Goal: Task Accomplishment & Management: Complete application form

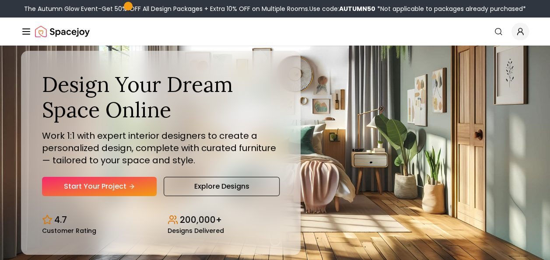
click at [130, 185] on icon "Hero section" at bounding box center [131, 186] width 7 height 7
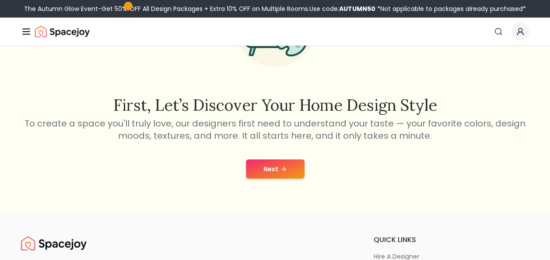
click at [281, 161] on button "Next" at bounding box center [275, 168] width 59 height 19
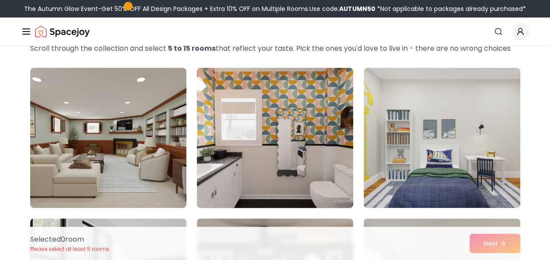
scroll to position [50, 0]
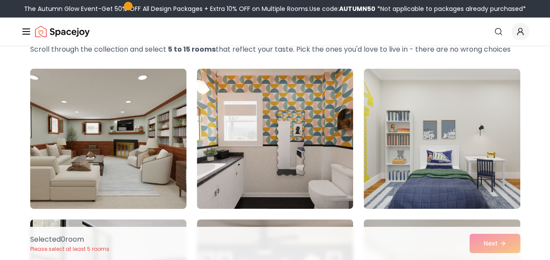
click at [98, 148] on img at bounding box center [108, 138] width 164 height 147
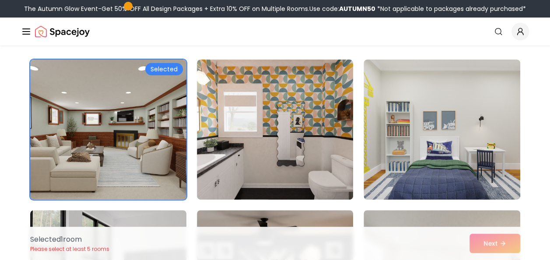
scroll to position [64, 0]
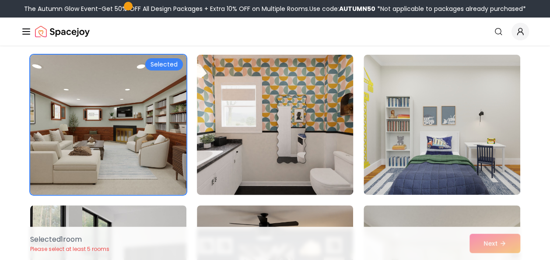
click at [316, 141] on img at bounding box center [275, 124] width 164 height 147
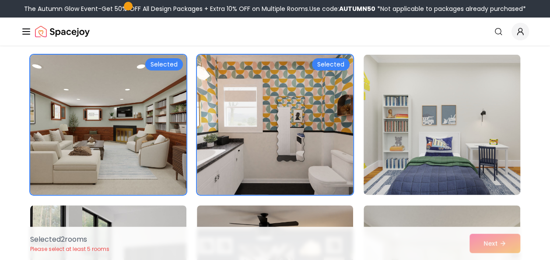
click at [406, 140] on img at bounding box center [442, 124] width 164 height 147
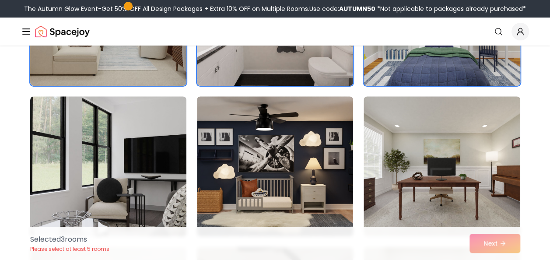
scroll to position [190, 0]
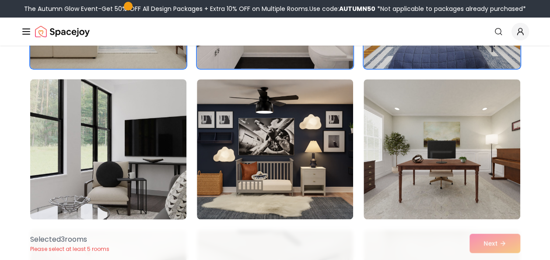
click at [127, 185] on img at bounding box center [108, 149] width 164 height 147
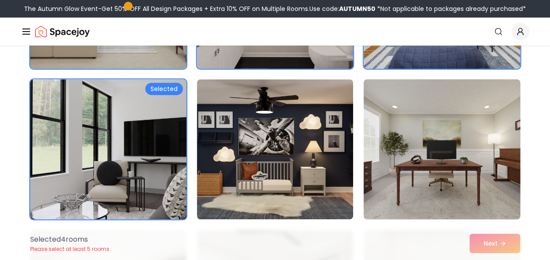
click at [401, 173] on img at bounding box center [442, 149] width 164 height 147
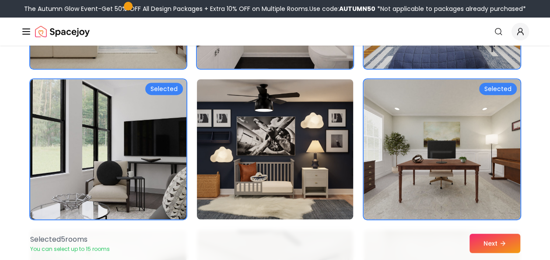
click at [312, 154] on img at bounding box center [275, 149] width 164 height 147
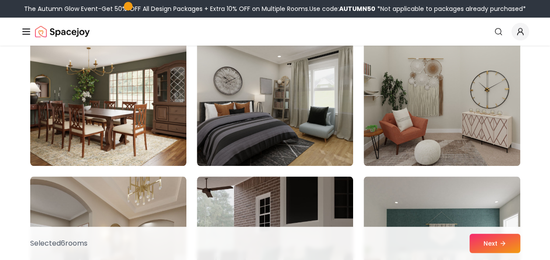
click at [312, 154] on img at bounding box center [275, 96] width 156 height 140
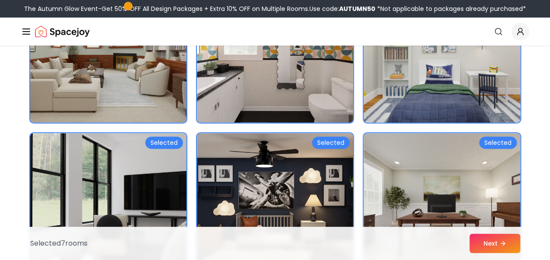
click at [428, 72] on img at bounding box center [442, 52] width 164 height 147
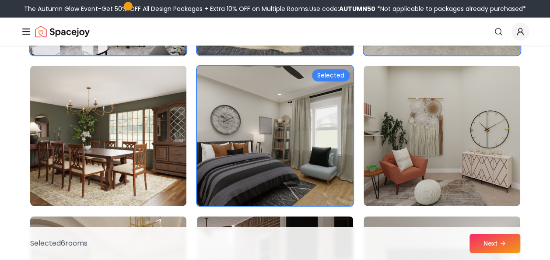
scroll to position [342, 0]
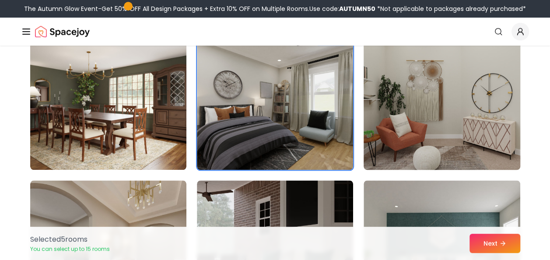
click at [437, 148] on img at bounding box center [442, 99] width 164 height 147
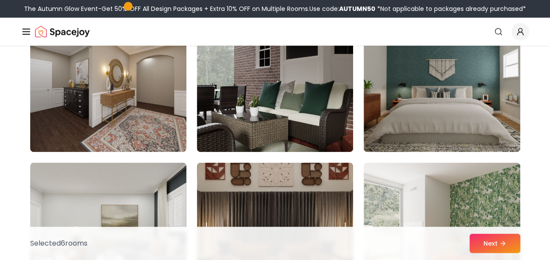
scroll to position [559, 0]
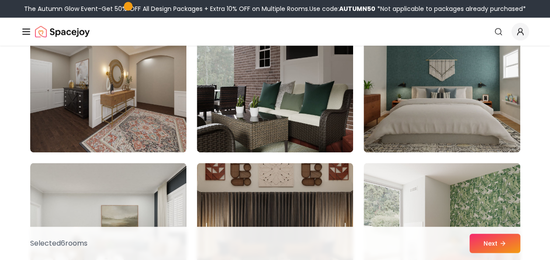
click at [437, 148] on img at bounding box center [442, 82] width 156 height 140
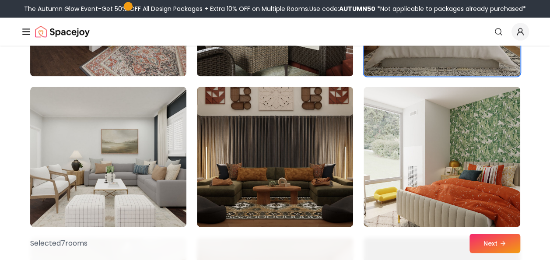
scroll to position [634, 0]
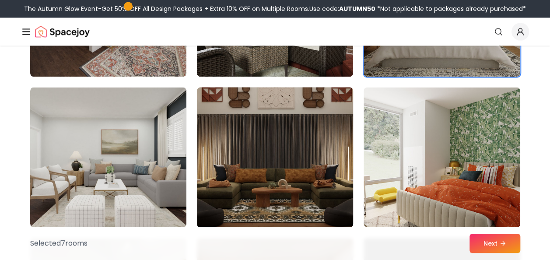
click at [267, 198] on img at bounding box center [275, 157] width 164 height 147
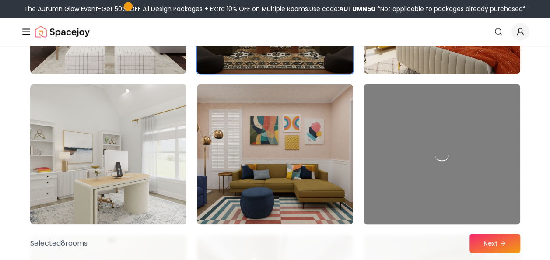
scroll to position [787, 0]
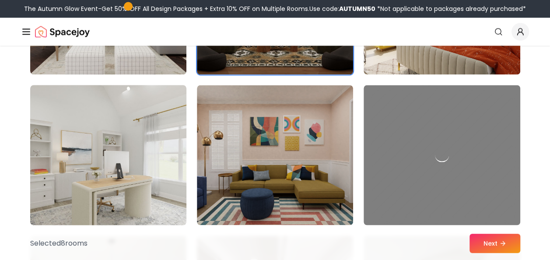
click at [138, 162] on img at bounding box center [108, 154] width 164 height 147
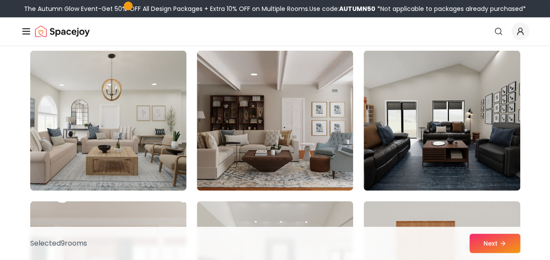
scroll to position [969, 0]
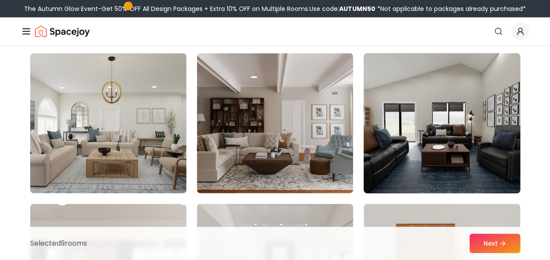
click at [432, 172] on img at bounding box center [442, 123] width 164 height 147
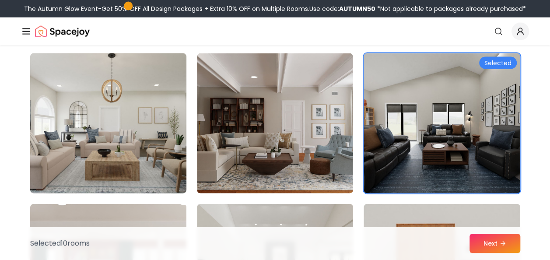
click at [165, 122] on img at bounding box center [108, 123] width 164 height 147
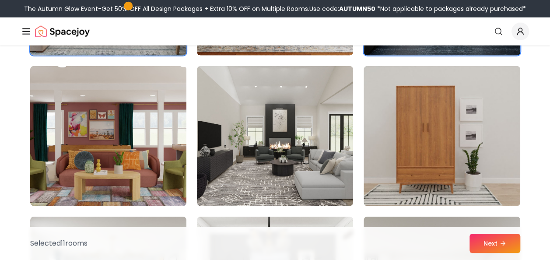
scroll to position [1106, 0]
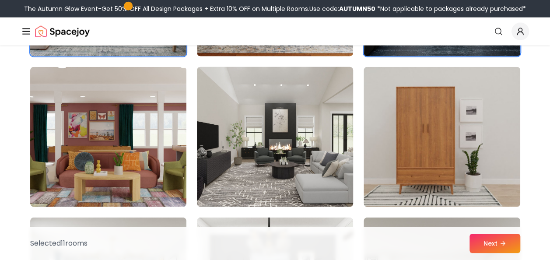
click at [252, 163] on img at bounding box center [275, 136] width 164 height 147
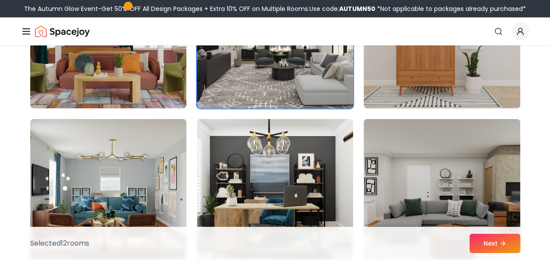
scroll to position [1204, 0]
click at [252, 163] on img at bounding box center [275, 190] width 156 height 140
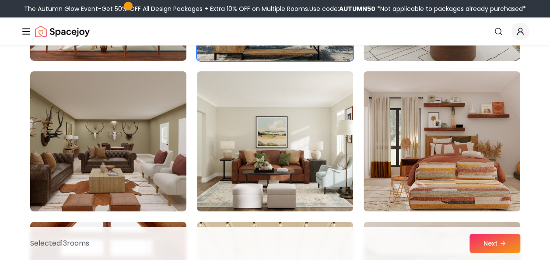
scroll to position [1403, 0]
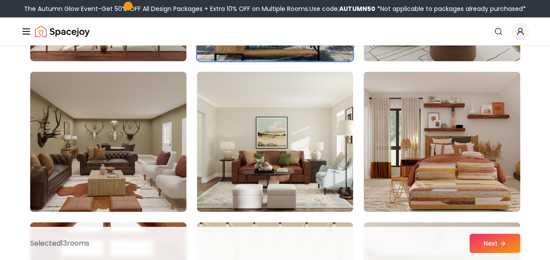
click at [149, 138] on img at bounding box center [108, 141] width 164 height 147
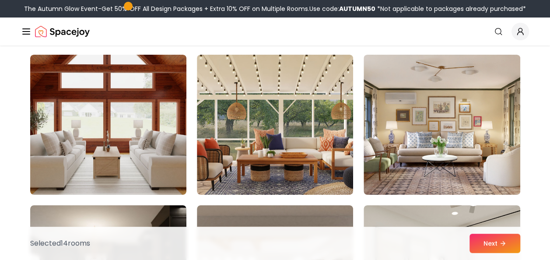
scroll to position [1570, 0]
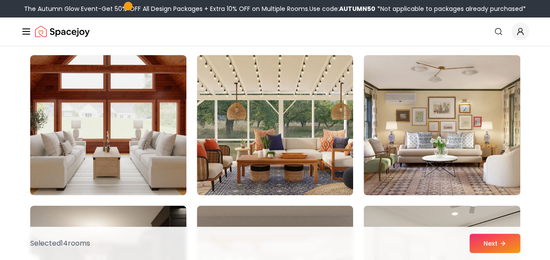
click at [149, 138] on img at bounding box center [108, 125] width 156 height 140
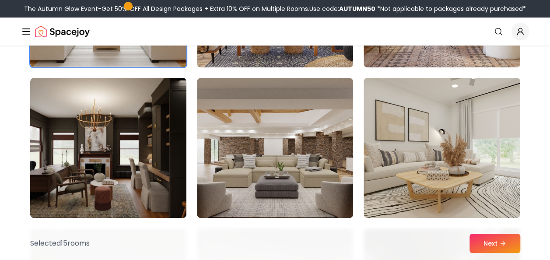
scroll to position [1696, 0]
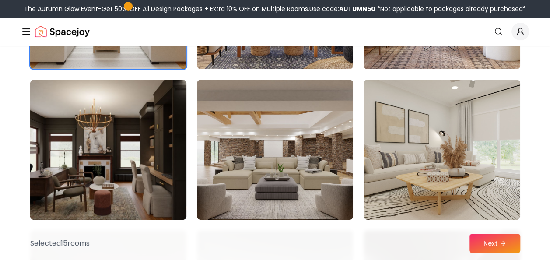
click at [160, 162] on img at bounding box center [108, 149] width 164 height 147
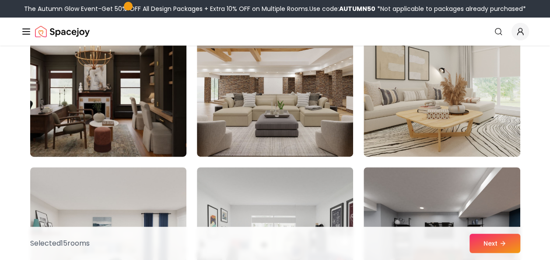
scroll to position [1759, 0]
click at [127, 99] on img at bounding box center [108, 86] width 164 height 147
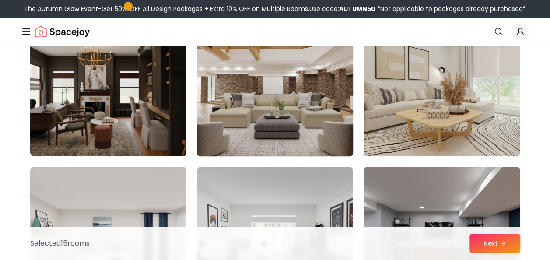
click at [222, 110] on img at bounding box center [275, 86] width 164 height 147
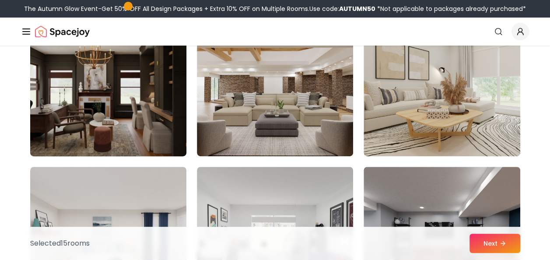
click at [152, 102] on img at bounding box center [108, 86] width 164 height 147
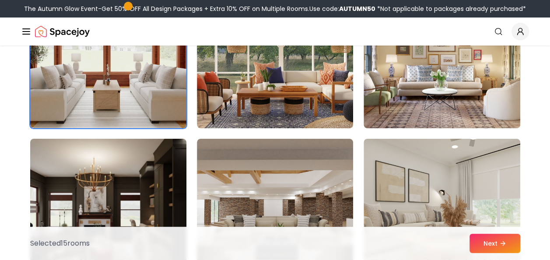
scroll to position [1636, 0]
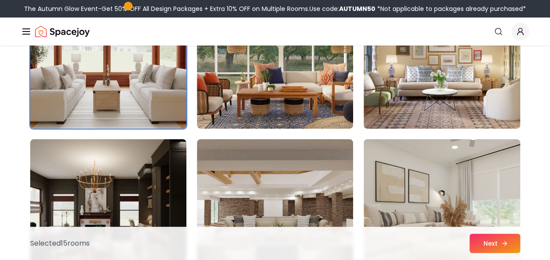
click at [494, 239] on button "Next" at bounding box center [495, 243] width 51 height 19
click at [492, 238] on button "Next" at bounding box center [495, 243] width 51 height 19
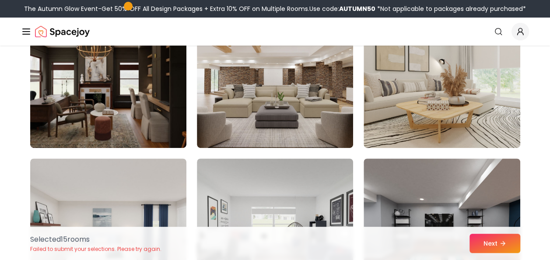
scroll to position [1768, 0]
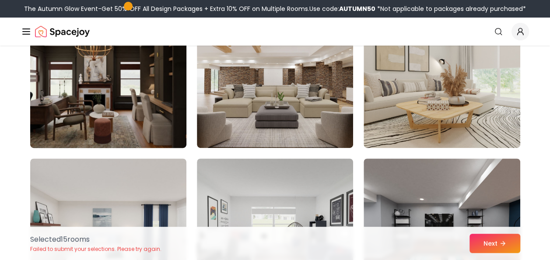
click at [133, 85] on img at bounding box center [108, 77] width 164 height 147
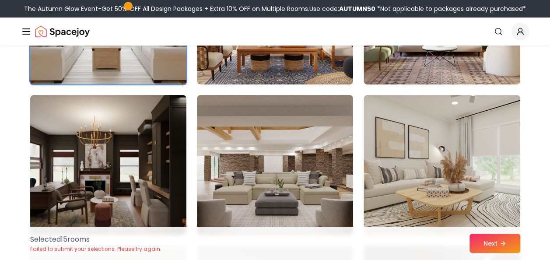
scroll to position [1680, 0]
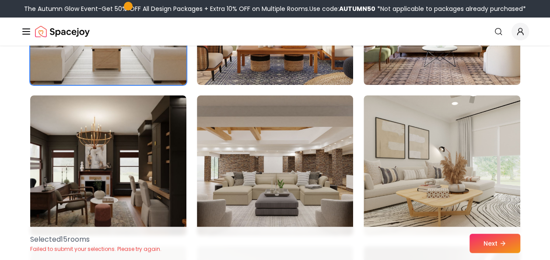
click at [125, 70] on img at bounding box center [108, 14] width 164 height 147
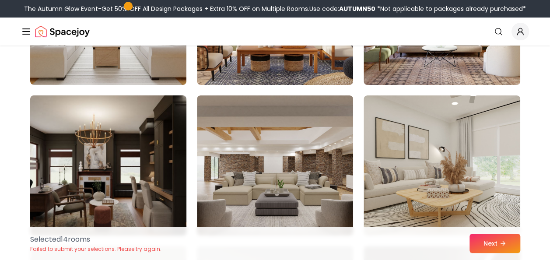
click at [132, 134] on img at bounding box center [108, 165] width 164 height 147
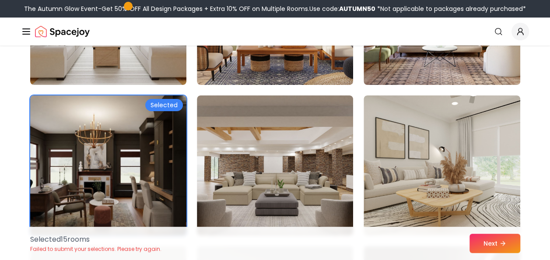
click at [115, 124] on img at bounding box center [108, 165] width 164 height 147
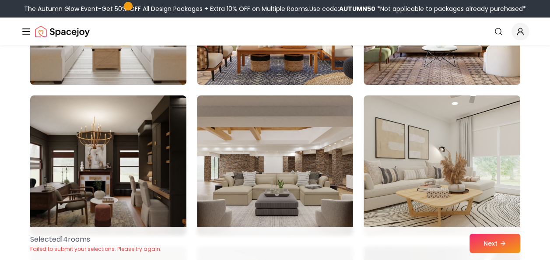
click at [141, 59] on img at bounding box center [108, 14] width 164 height 147
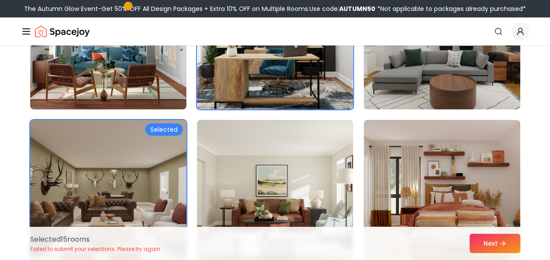
scroll to position [1374, 0]
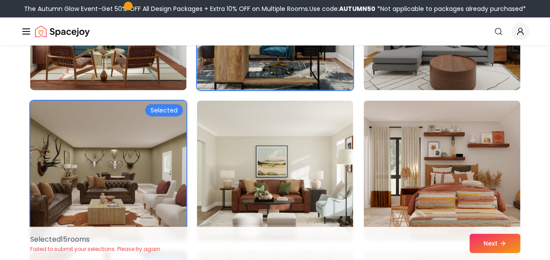
click at [60, 176] on img at bounding box center [108, 170] width 164 height 147
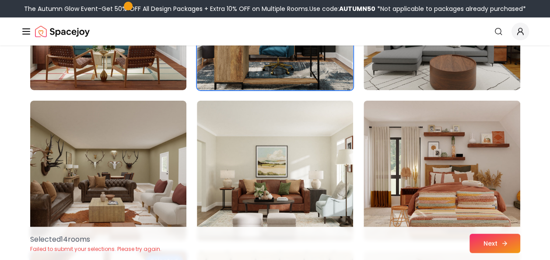
click at [486, 250] on button "Next" at bounding box center [495, 243] width 51 height 19
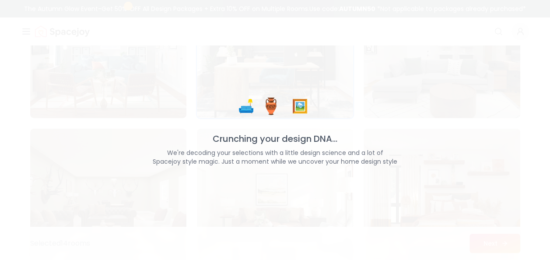
scroll to position [1402, 0]
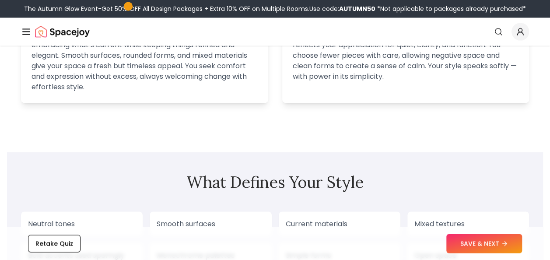
scroll to position [647, 0]
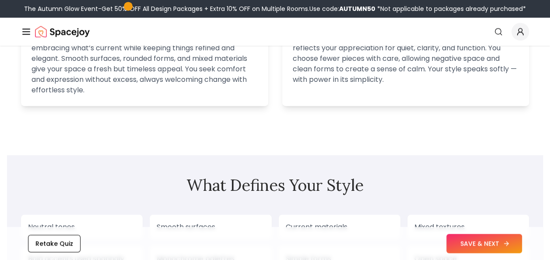
click at [470, 250] on button "SAVE & NEXT" at bounding box center [485, 243] width 76 height 19
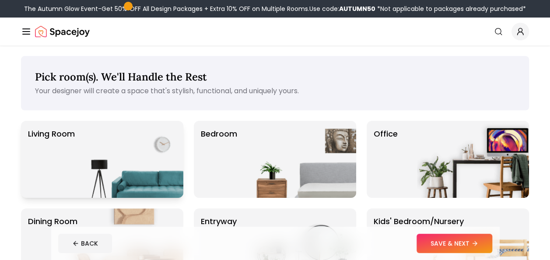
click at [144, 154] on img at bounding box center [127, 159] width 112 height 77
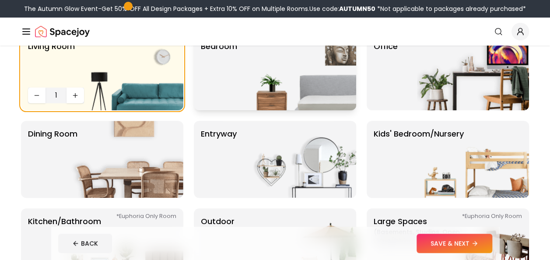
click at [334, 81] on img at bounding box center [300, 71] width 112 height 77
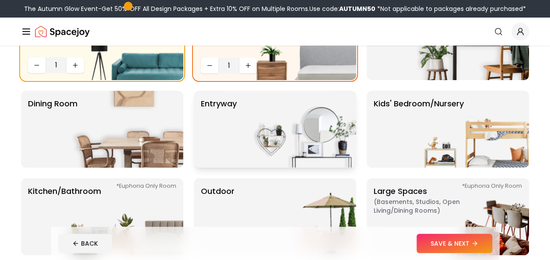
scroll to position [131, 0]
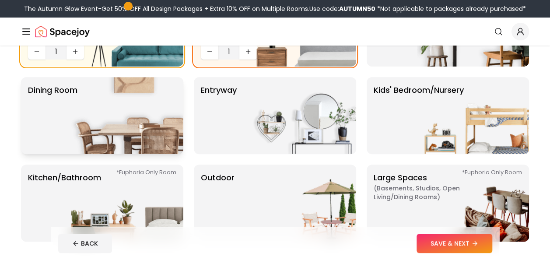
click at [109, 126] on img at bounding box center [127, 115] width 112 height 77
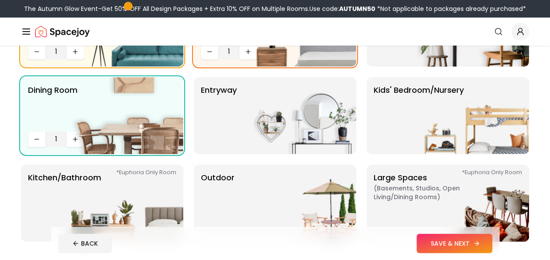
click at [472, 242] on button "SAVE & NEXT" at bounding box center [455, 243] width 76 height 19
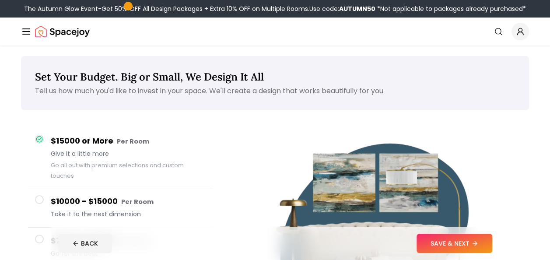
click at [441, 239] on button "SAVE & NEXT" at bounding box center [455, 243] width 76 height 19
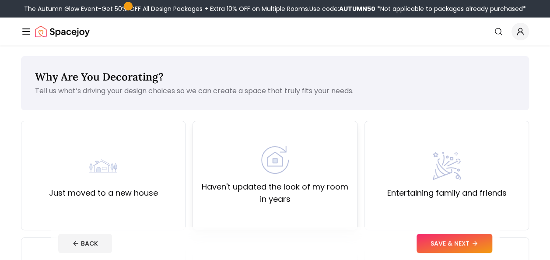
click at [241, 182] on label "Haven't updated the look of my room in years" at bounding box center [275, 193] width 150 height 25
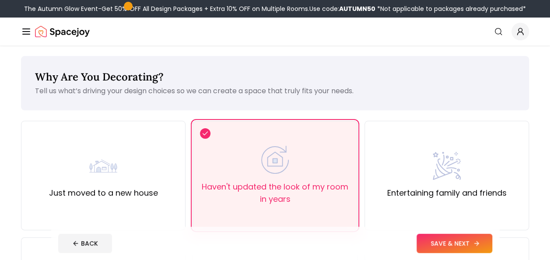
click at [459, 246] on button "SAVE & NEXT" at bounding box center [455, 243] width 76 height 19
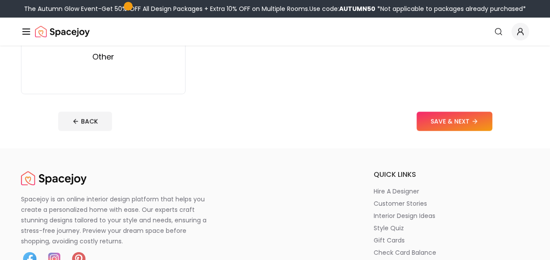
scroll to position [306, 0]
